Goal: Entertainment & Leisure: Consume media (video, audio)

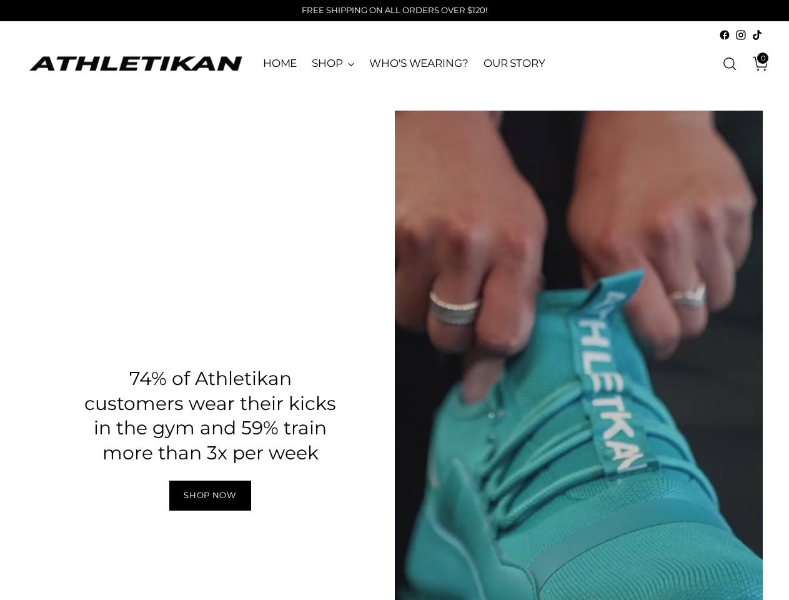
click at [729, 203] on div "Pause" at bounding box center [579, 439] width 369 height 656
